Goal: Navigation & Orientation: Understand site structure

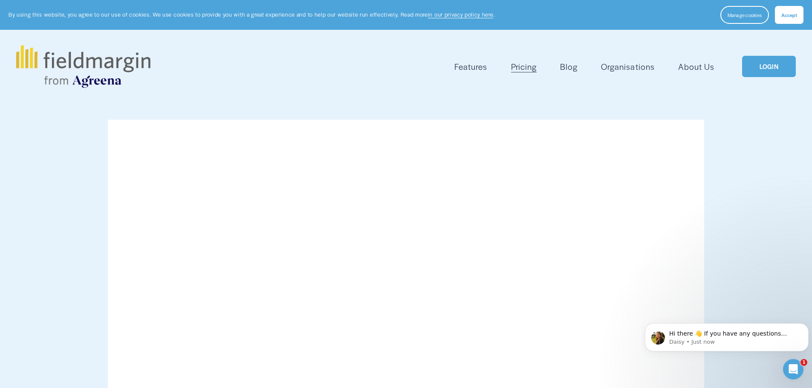
click at [0, 0] on span "Livestock" at bounding box center [0, 0] width 0 height 0
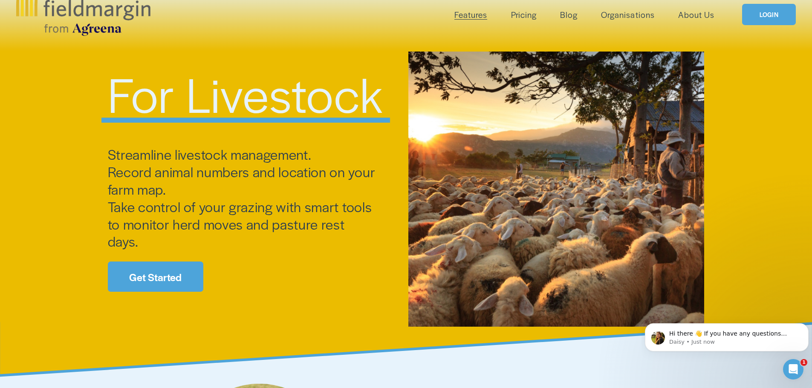
scroll to position [85, 0]
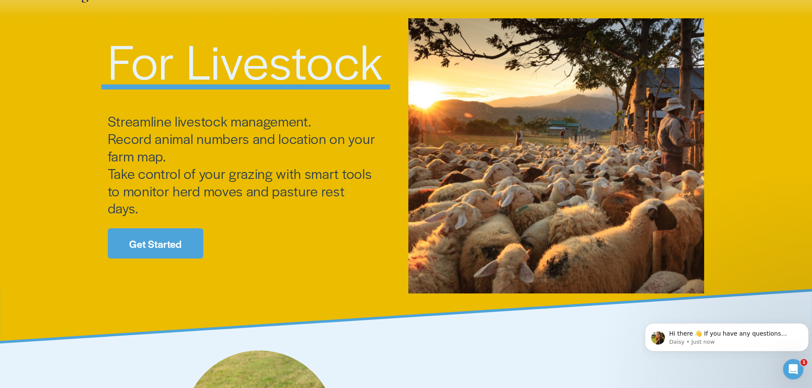
click at [164, 243] on link "Get Started" at bounding box center [155, 243] width 95 height 30
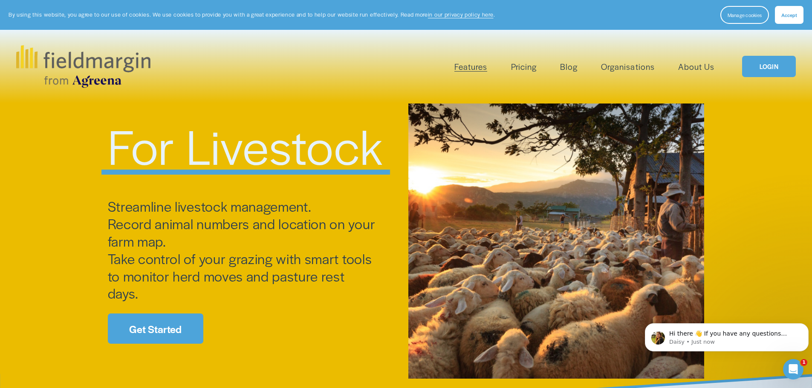
click at [571, 65] on link "Blog" at bounding box center [568, 67] width 17 height 14
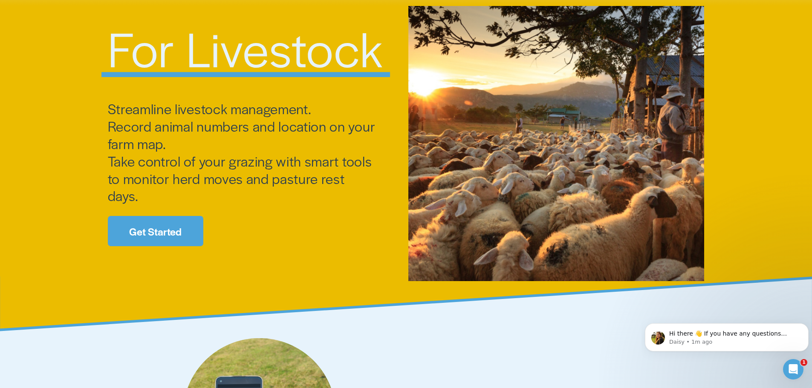
scroll to position [43, 0]
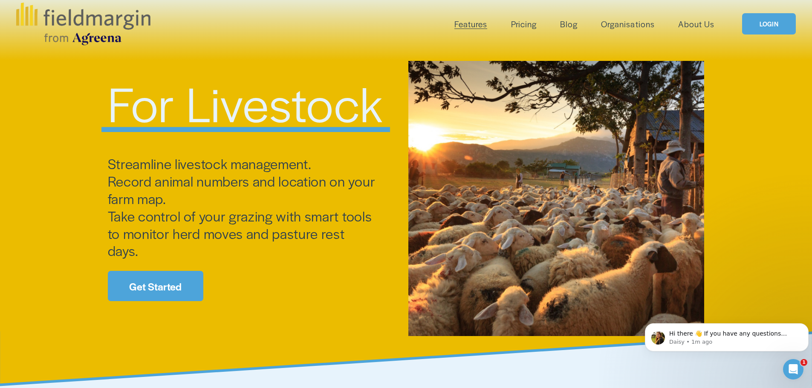
click at [635, 26] on link "Organisations" at bounding box center [627, 24] width 53 height 14
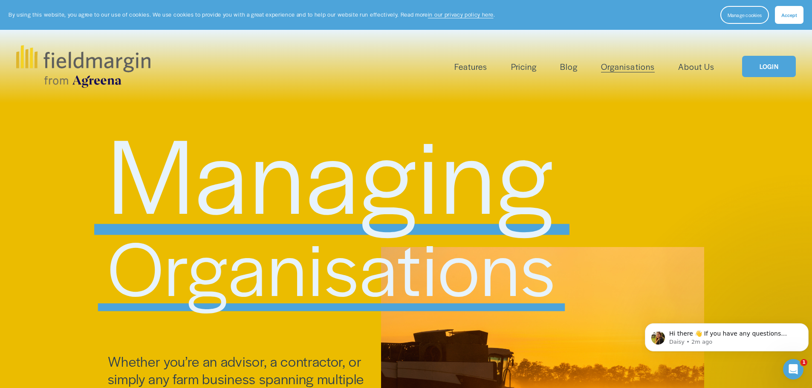
click at [784, 14] on span "Accept" at bounding box center [789, 15] width 16 height 7
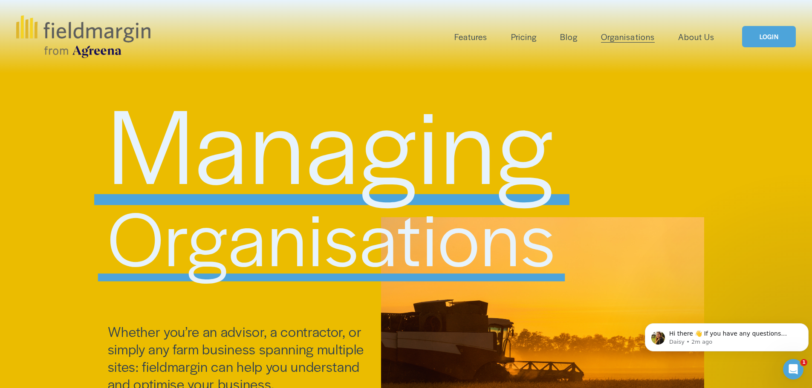
click at [0, 0] on span "Reporting" at bounding box center [0, 0] width 0 height 0
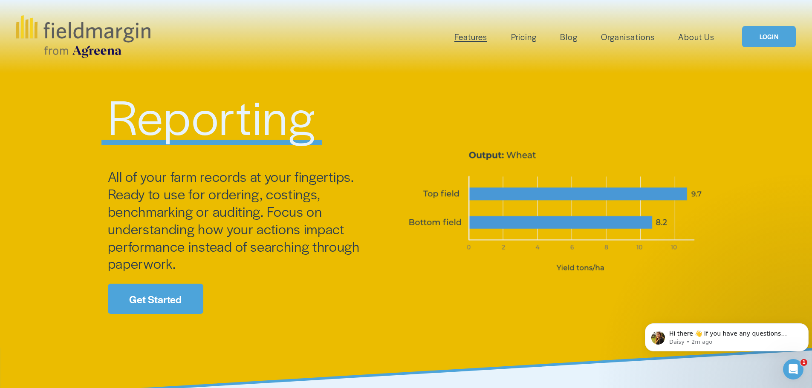
click at [697, 34] on link "About Us" at bounding box center [696, 37] width 36 height 14
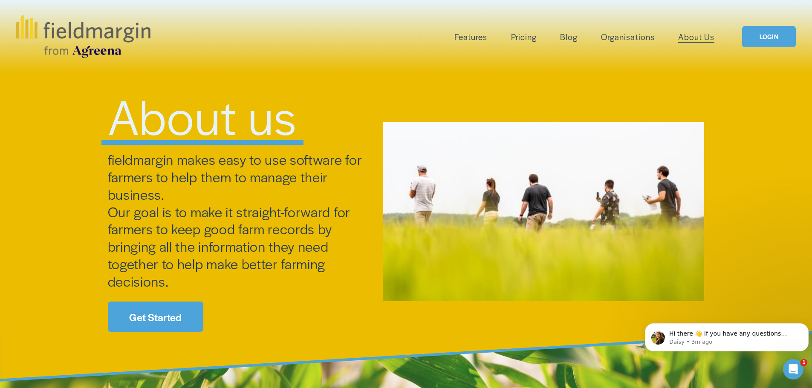
click at [153, 310] on link "Get Started" at bounding box center [155, 317] width 95 height 30
click at [474, 35] on span "Features" at bounding box center [470, 37] width 33 height 12
